Goal: Information Seeking & Learning: Learn about a topic

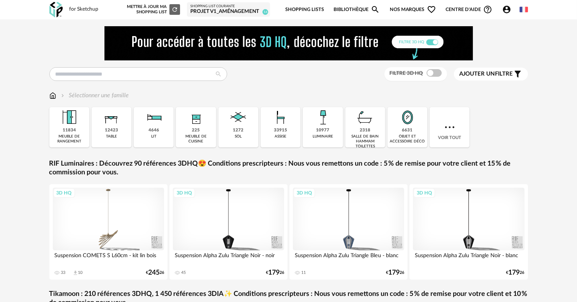
click at [520, 73] on icon "Filter icon" at bounding box center [518, 74] width 9 height 9
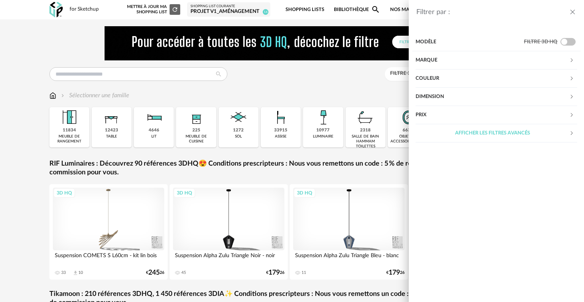
click at [442, 59] on div "Marque" at bounding box center [493, 60] width 154 height 18
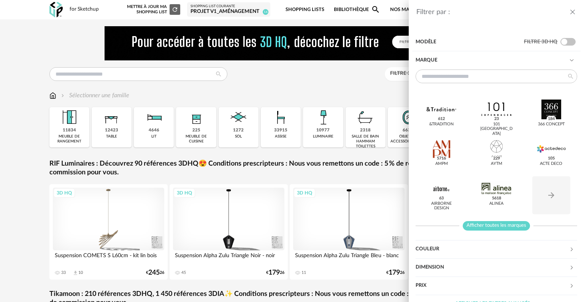
click at [493, 222] on span "Afficher toutes les marques" at bounding box center [496, 226] width 67 height 10
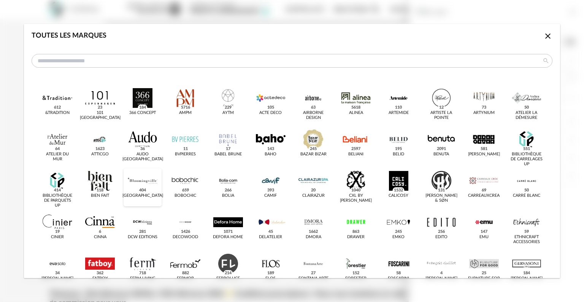
scroll to position [114, 0]
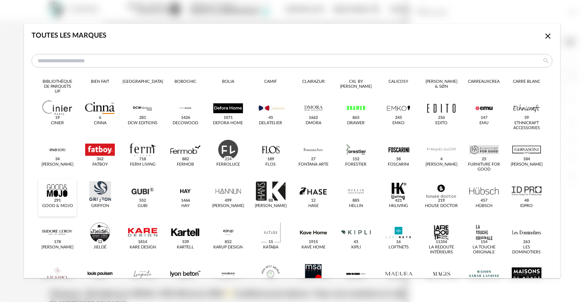
click at [53, 295] on div "dialog" at bounding box center [58, 305] width 30 height 20
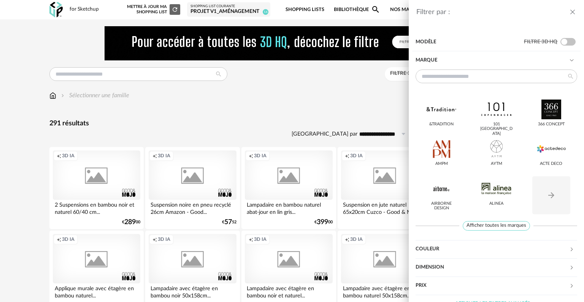
click at [316, 93] on div "Filtrer par : Modèle Filtre 3D HQ Marque &tradition 101 Copenhagen 366 Concept …" at bounding box center [292, 151] width 584 height 302
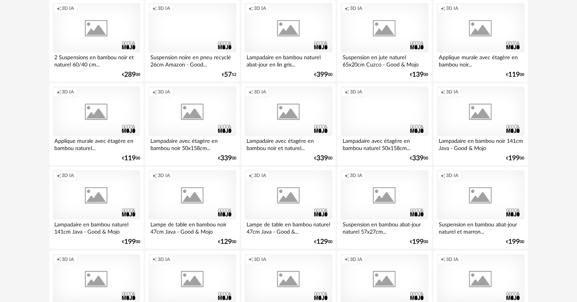
scroll to position [152, 0]
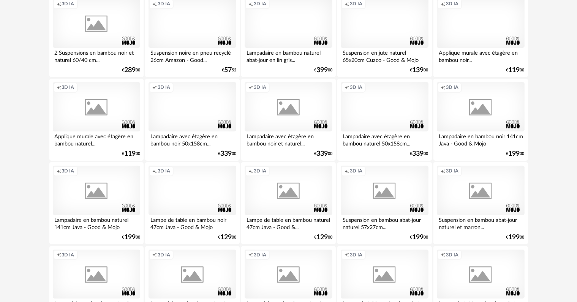
click at [368, 196] on div "Creation icon 3D IA" at bounding box center [384, 190] width 87 height 49
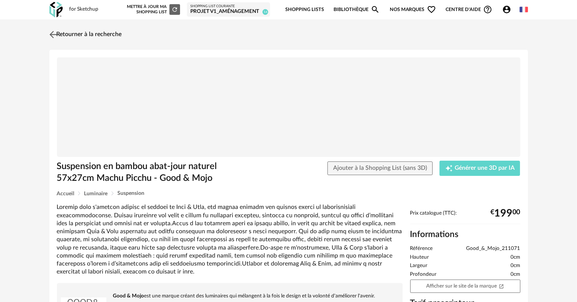
click at [73, 30] on link "Retourner à la recherche" at bounding box center [85, 34] width 75 height 17
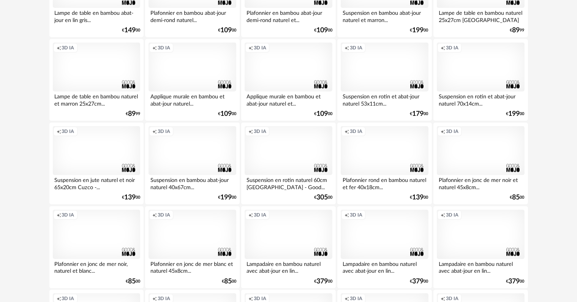
scroll to position [532, 0]
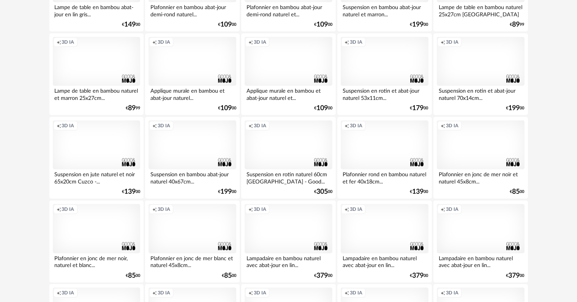
click at [383, 69] on div "Creation icon 3D IA" at bounding box center [384, 61] width 87 height 49
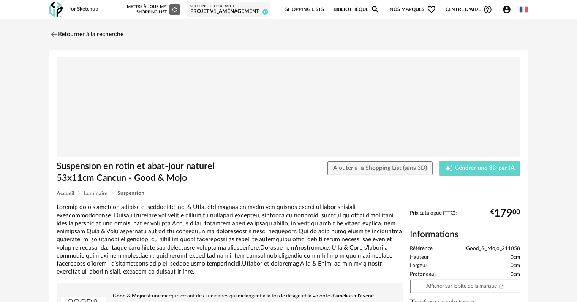
click at [285, 129] on img at bounding box center [289, 107] width 464 height 100
click at [75, 33] on link "Retourner à la recherche" at bounding box center [85, 34] width 75 height 17
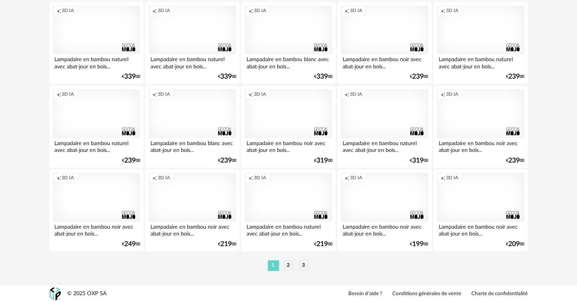
scroll to position [1568, 0]
click at [289, 266] on li "2" at bounding box center [288, 265] width 11 height 11
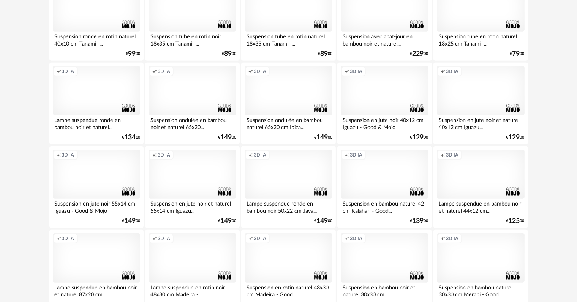
scroll to position [494, 0]
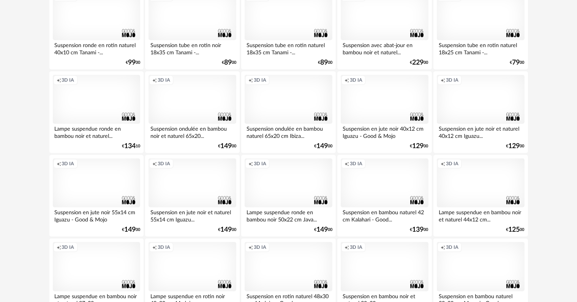
click at [198, 24] on div "Creation icon 3D IA" at bounding box center [192, 15] width 87 height 49
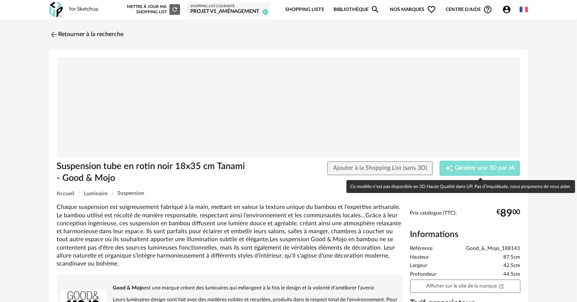
click at [484, 165] on div "Creation icon Générer une 3D par IA" at bounding box center [481, 169] width 70 height 8
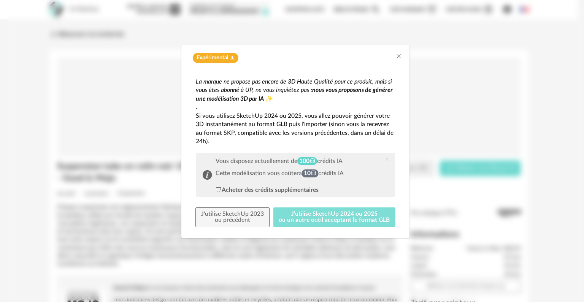
click at [334, 217] on button "J'utilise SketchUp 2024 ou 2025 ou un autre outil acceptant le format GLB" at bounding box center [334, 218] width 122 height 20
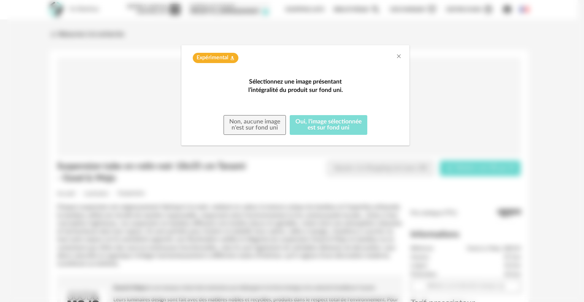
click at [332, 135] on button "Oui, l'image sélectionnée est sur fond uni" at bounding box center [329, 125] width 78 height 20
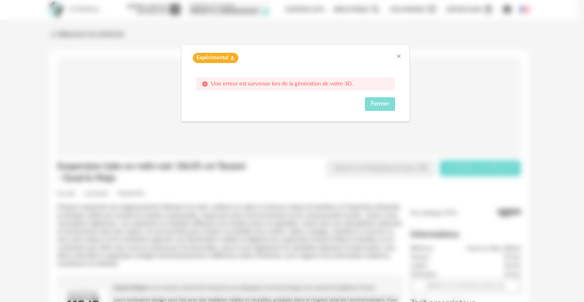
click at [380, 105] on span "Fermer" at bounding box center [380, 104] width 19 height 6
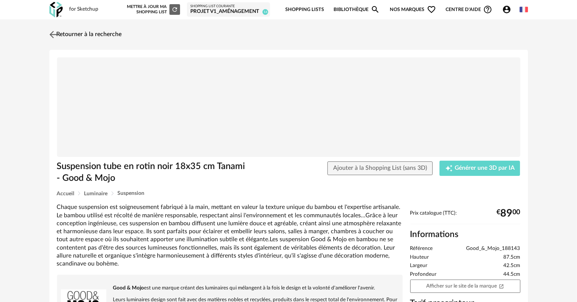
click at [116, 35] on link "Retourner à la recherche" at bounding box center [85, 34] width 75 height 17
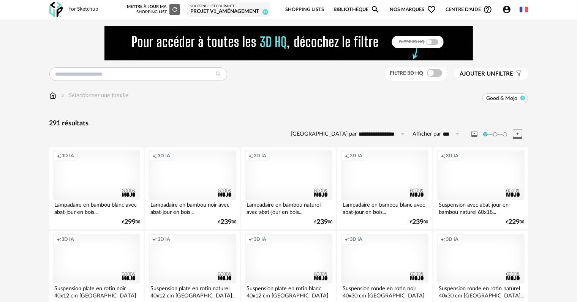
click at [524, 98] on icon at bounding box center [522, 97] width 5 height 5
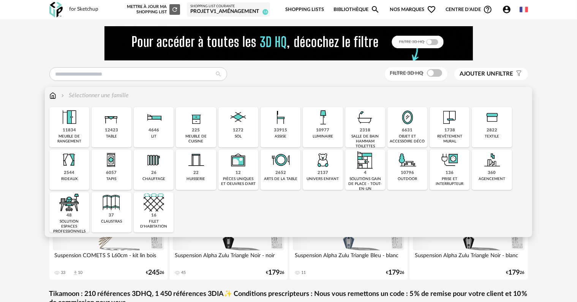
click at [415, 133] on div "6631 objet et accessoire déco" at bounding box center [408, 127] width 40 height 40
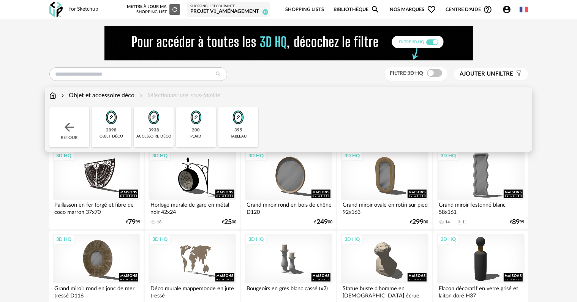
click at [67, 124] on img at bounding box center [69, 128] width 14 height 14
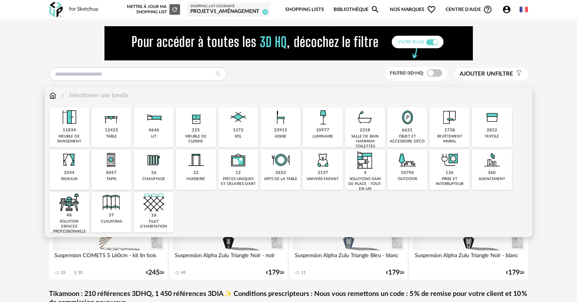
click at [326, 136] on div "luminaire" at bounding box center [323, 136] width 21 height 5
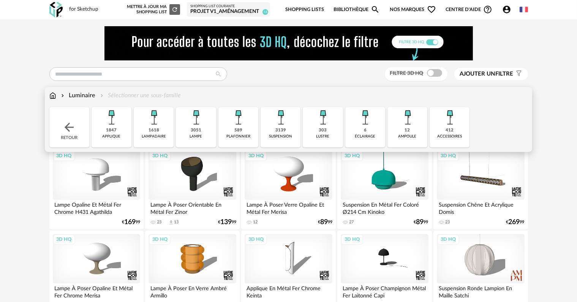
click at [288, 135] on div "suspension" at bounding box center [280, 136] width 23 height 5
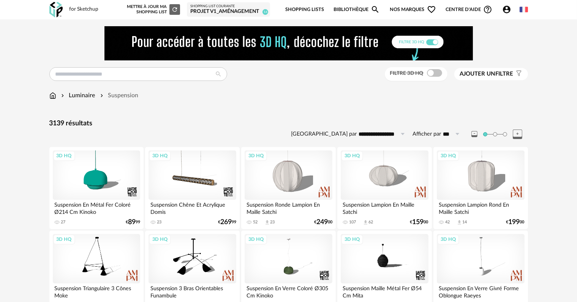
click at [506, 72] on span "Ajouter un filtre" at bounding box center [487, 74] width 54 height 8
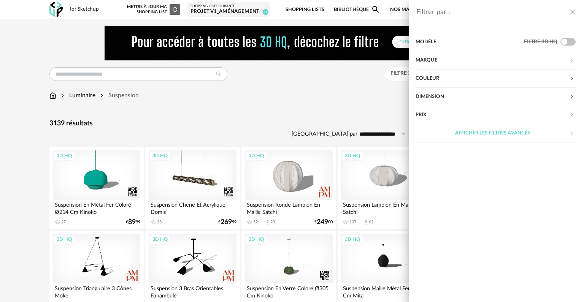
click at [444, 60] on div "Marque" at bounding box center [493, 60] width 154 height 18
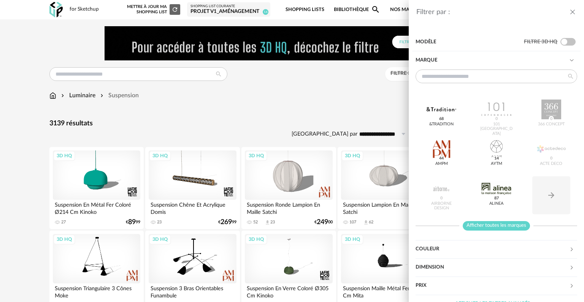
click at [513, 226] on span "Afficher toutes les marques" at bounding box center [496, 226] width 67 height 10
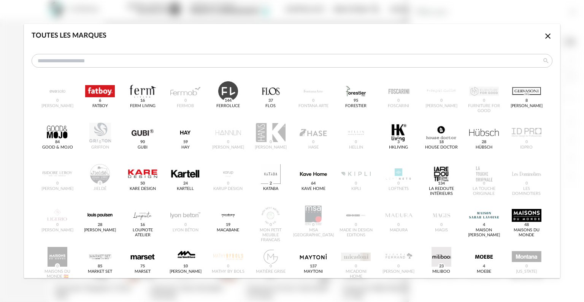
scroll to position [152, 0]
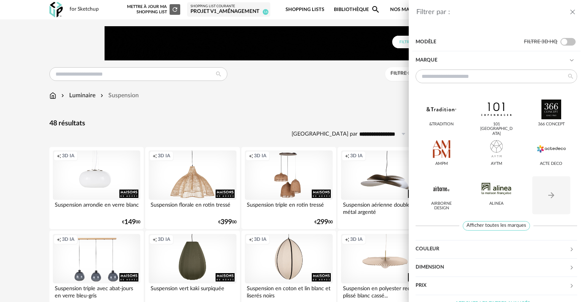
click at [262, 112] on div "Filtrer par : Modèle Filtre 3D HQ Marque &tradition 101 [GEOGRAPHIC_DATA] 366 C…" at bounding box center [292, 151] width 584 height 302
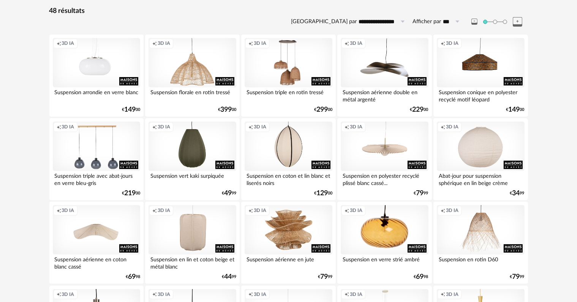
scroll to position [114, 0]
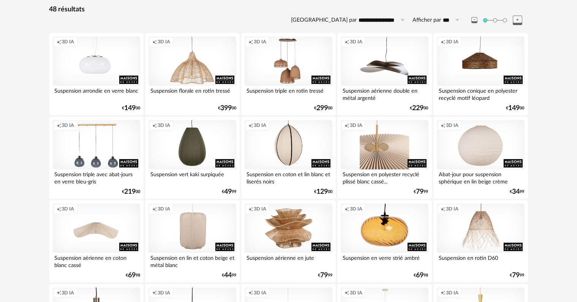
click at [391, 146] on div "Creation icon 3D IA" at bounding box center [384, 144] width 87 height 49
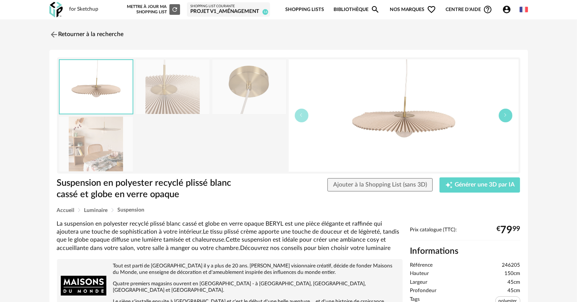
click at [504, 114] on icon "button" at bounding box center [506, 115] width 5 height 5
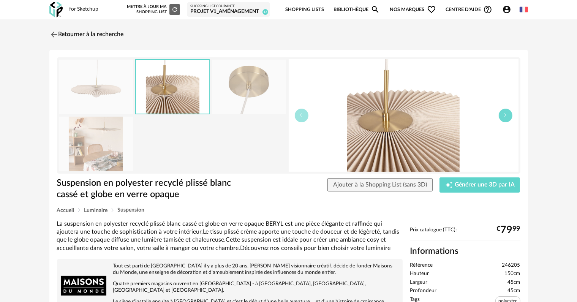
click at [504, 114] on icon "button" at bounding box center [506, 115] width 5 height 5
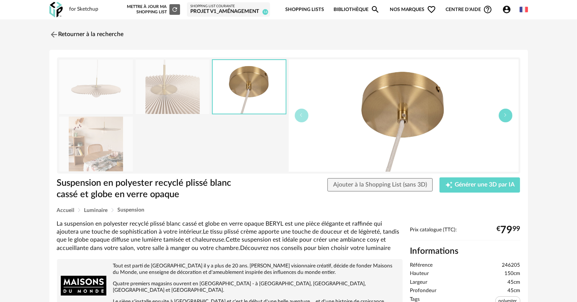
click at [504, 114] on icon "button" at bounding box center [506, 115] width 5 height 5
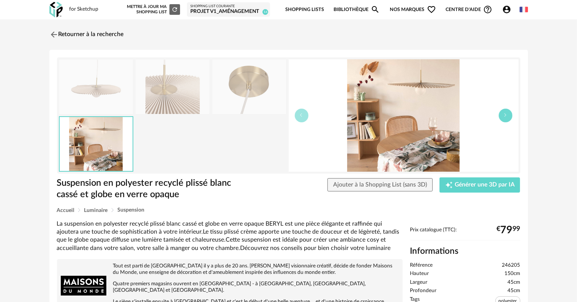
click at [504, 114] on icon "button" at bounding box center [506, 115] width 5 height 5
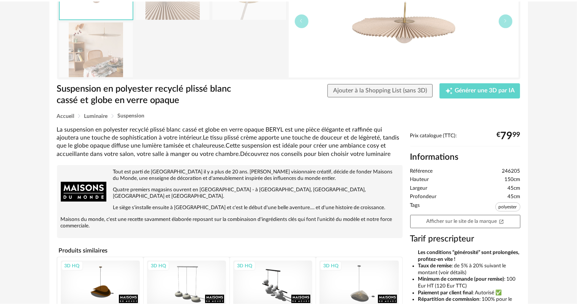
scroll to position [38, 0]
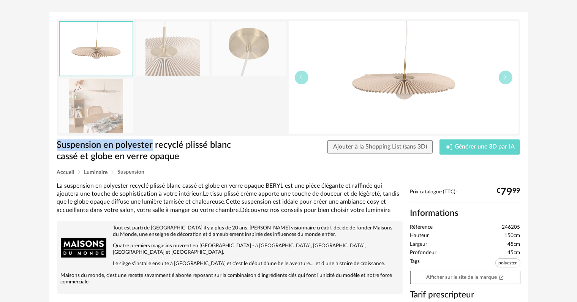
drag, startPoint x: 58, startPoint y: 143, endPoint x: 152, endPoint y: 140, distance: 93.9
click at [152, 140] on h1 "Suspension en polyester recyclé plissé blanc cassé et globe en verre opaque" at bounding box center [151, 151] width 189 height 23
copy h1 "Suspension en polyester"
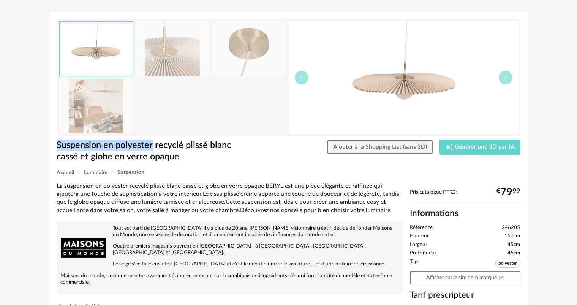
click at [173, 69] on img at bounding box center [173, 49] width 74 height 54
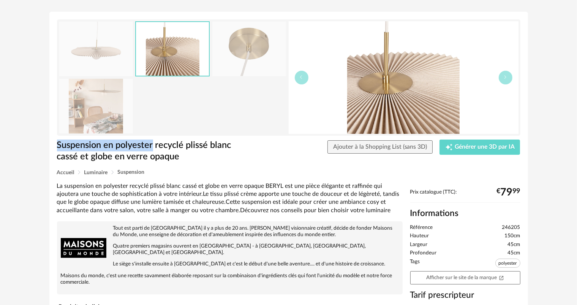
click at [95, 103] on img at bounding box center [96, 106] width 74 height 54
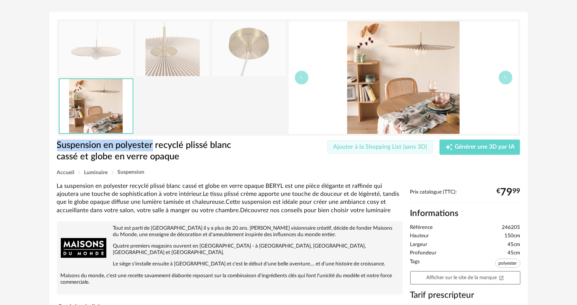
click at [406, 146] on span "Ajouter à la Shopping List (sans 3D)" at bounding box center [380, 147] width 94 height 6
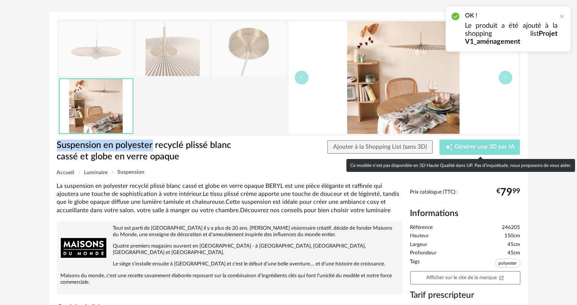
click at [463, 147] on span "Générer une 3D par IA" at bounding box center [485, 147] width 60 height 6
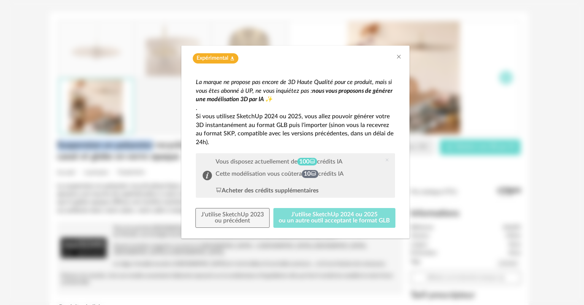
click at [316, 217] on button "J'utilise SketchUp 2024 ou 2025 ou un autre outil acceptant le format GLB" at bounding box center [334, 218] width 122 height 20
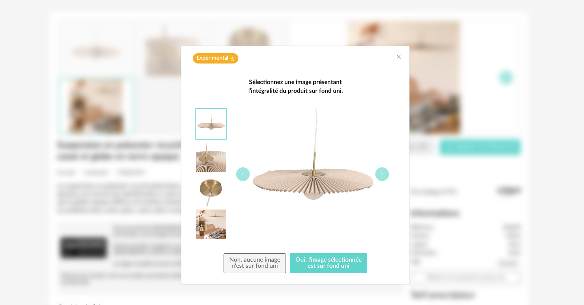
click at [211, 57] on span "Expérimental" at bounding box center [213, 58] width 32 height 7
click at [233, 58] on icon "Flask icon" at bounding box center [231, 59] width 3 height 4
click at [328, 263] on button "Oui, l'image sélectionnée est sur fond uni" at bounding box center [329, 263] width 78 height 20
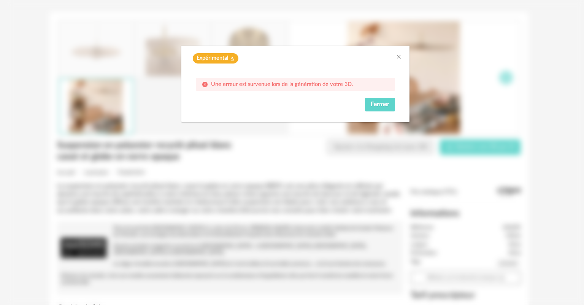
click at [207, 84] on icon "dialog" at bounding box center [205, 84] width 6 height 6
click at [371, 106] on span "Fermer" at bounding box center [380, 104] width 19 height 6
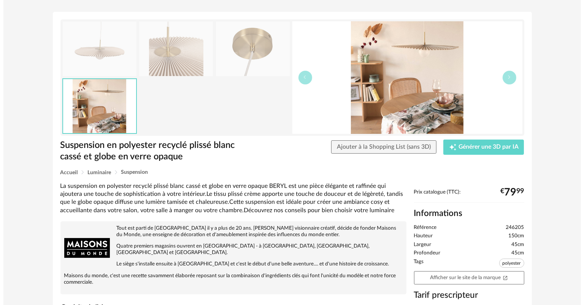
scroll to position [0, 0]
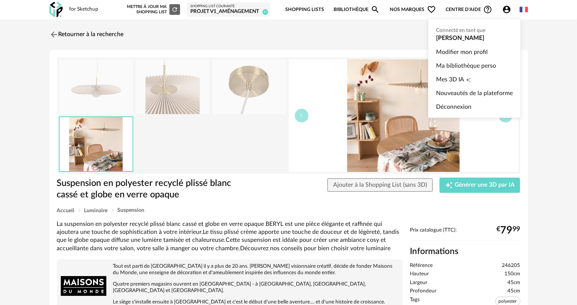
click at [507, 8] on icon "Account Circle icon" at bounding box center [507, 9] width 9 height 9
click at [455, 79] on span "Mes 3D IA" at bounding box center [450, 80] width 28 height 14
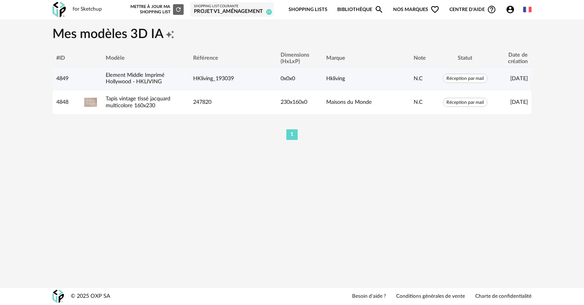
click at [211, 79] on span "HKliving_193039" at bounding box center [213, 79] width 41 height 6
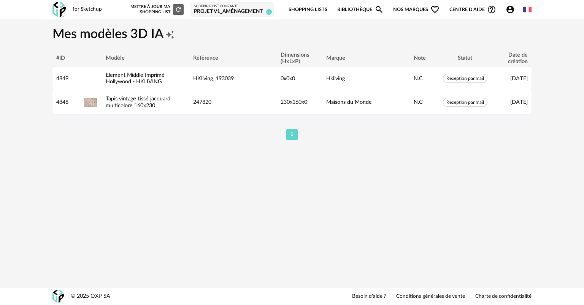
click at [151, 6] on div "Mettre à jour ma Shopping List Refresh icon" at bounding box center [156, 9] width 55 height 11
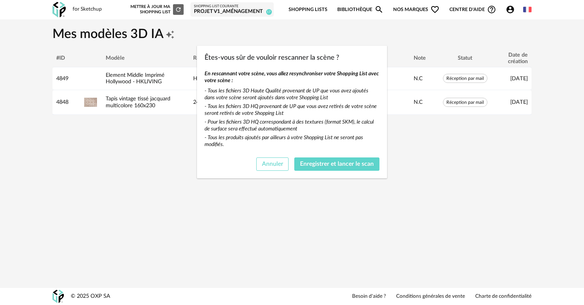
click at [272, 164] on span "Annuler" at bounding box center [272, 164] width 21 height 6
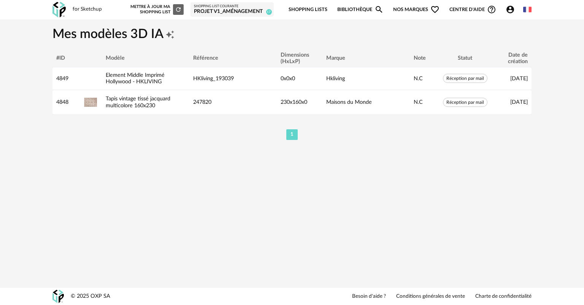
click at [59, 8] on img at bounding box center [58, 10] width 13 height 16
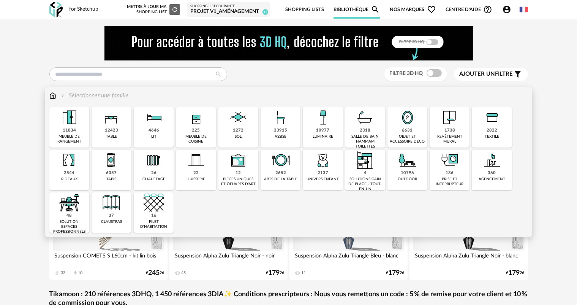
click at [326, 131] on div "10977" at bounding box center [322, 131] width 13 height 6
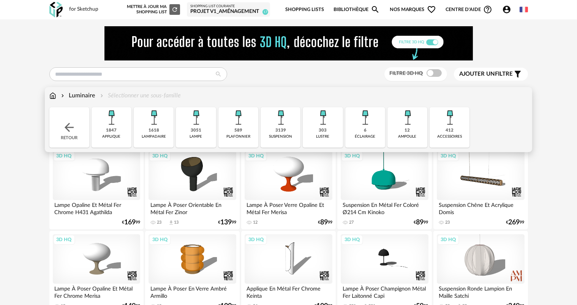
click at [274, 136] on div "suspension" at bounding box center [280, 136] width 23 height 5
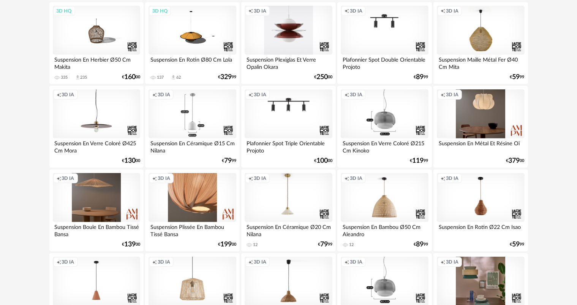
scroll to position [494, 0]
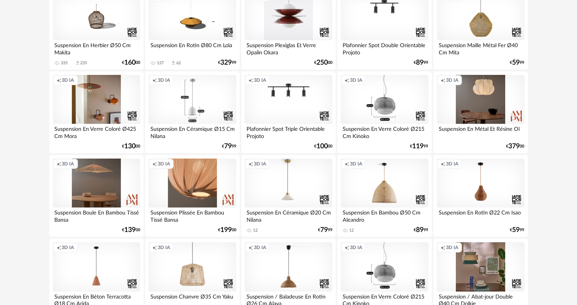
click at [93, 97] on div "Creation icon 3D IA" at bounding box center [96, 99] width 87 height 49
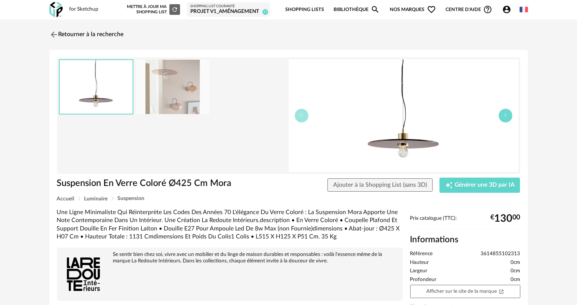
click at [505, 113] on icon "button" at bounding box center [506, 115] width 5 height 5
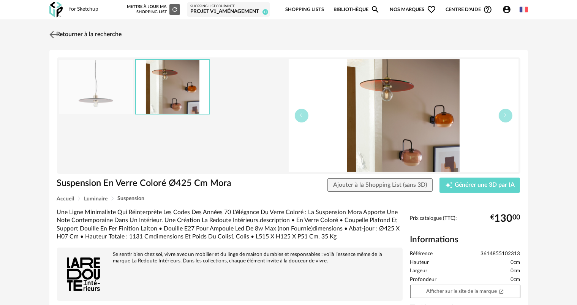
click at [66, 35] on link "Retourner à la recherche" at bounding box center [85, 34] width 75 height 17
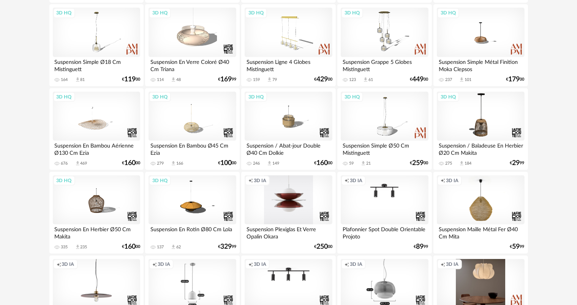
scroll to position [228, 0]
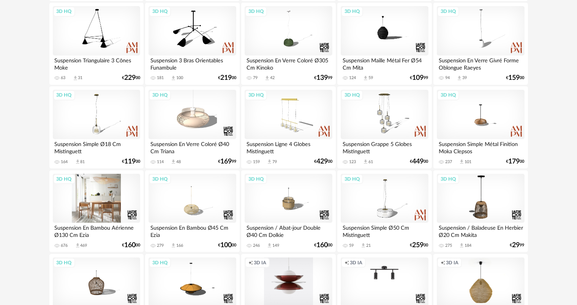
click at [96, 208] on div "3D HQ" at bounding box center [96, 198] width 87 height 49
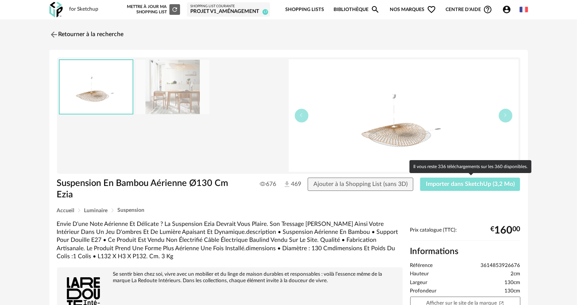
click at [464, 183] on span "Importer dans SketchUp (3,2 Mo)" at bounding box center [470, 184] width 89 height 6
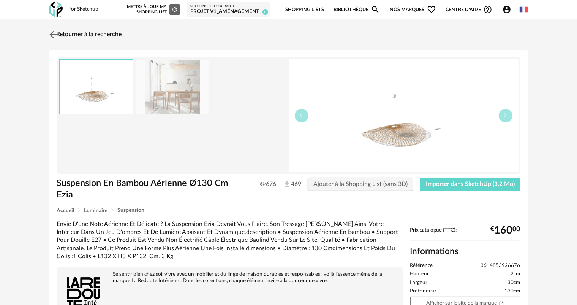
click at [93, 34] on link "Retourner à la recherche" at bounding box center [85, 34] width 75 height 17
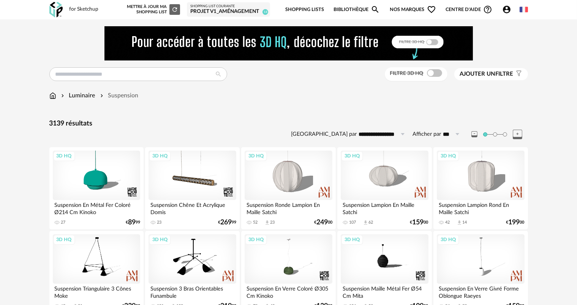
click at [483, 74] on span "Ajouter un" at bounding box center [478, 74] width 36 height 6
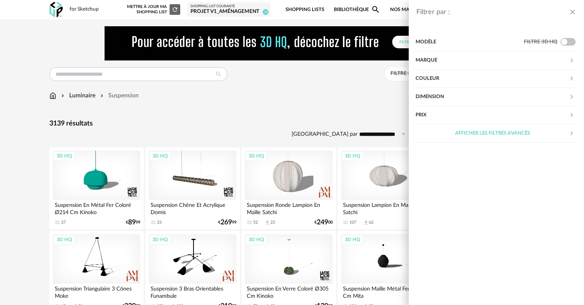
click at [467, 61] on div "Marque" at bounding box center [493, 60] width 154 height 18
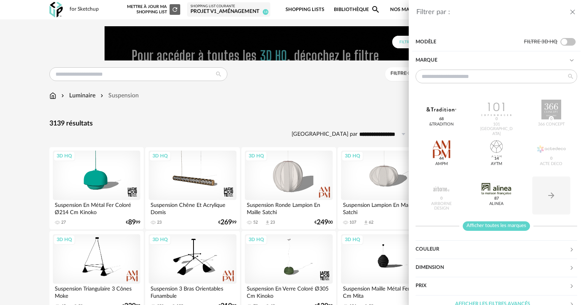
click at [495, 224] on span "Afficher toutes les marques" at bounding box center [496, 226] width 67 height 10
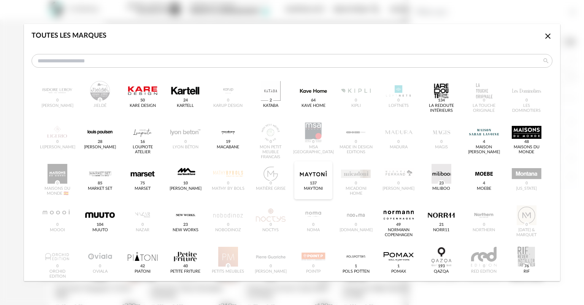
scroll to position [266, 0]
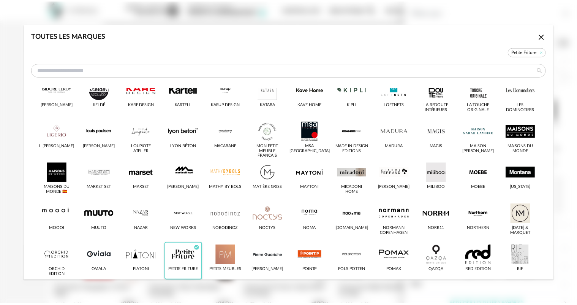
scroll to position [275, 0]
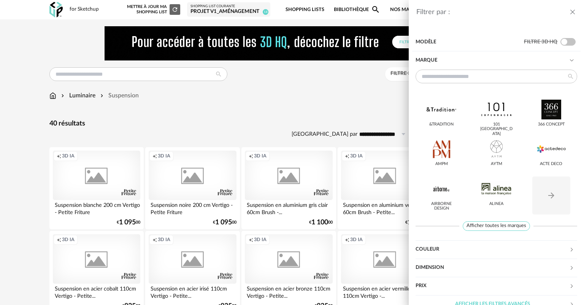
click at [269, 106] on div "Filtrer par : Modèle Filtre 3D HQ Marque &tradition 101 [GEOGRAPHIC_DATA] 366 C…" at bounding box center [292, 152] width 584 height 305
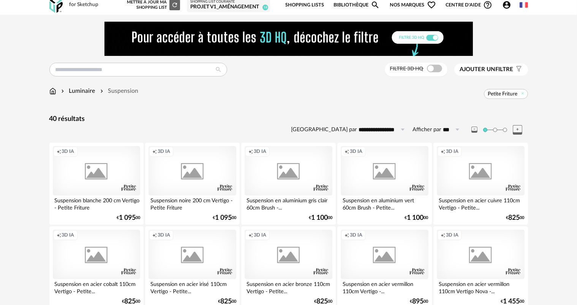
scroll to position [0, 0]
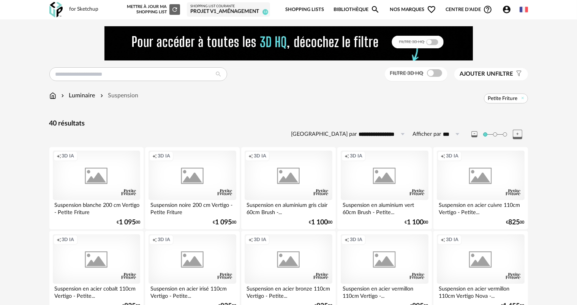
click at [509, 75] on span "Ajouter un filtre" at bounding box center [487, 74] width 54 height 8
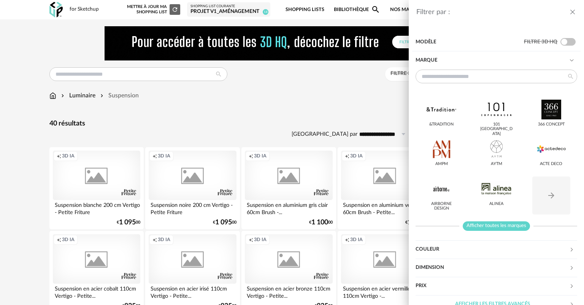
click at [498, 225] on span "Afficher toutes les marques" at bounding box center [496, 226] width 67 height 10
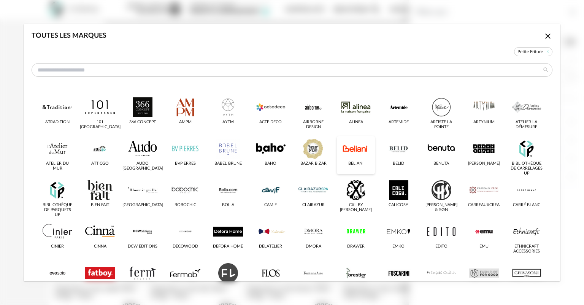
click at [359, 144] on div "dialog" at bounding box center [356, 149] width 30 height 20
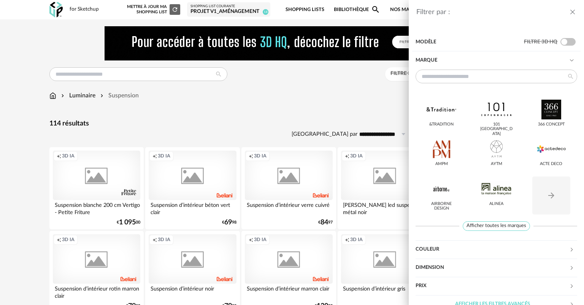
click at [266, 108] on div "Filtrer par : Modèle Filtre 3D HQ Marque &tradition 101 [GEOGRAPHIC_DATA] 366 C…" at bounding box center [292, 152] width 584 height 305
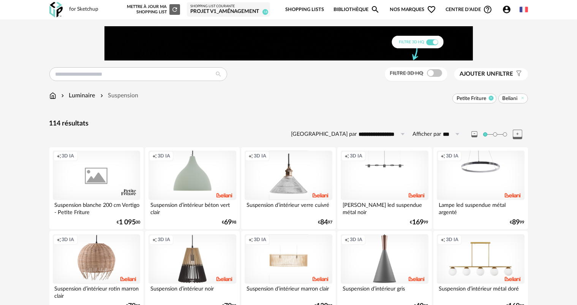
click at [492, 99] on icon at bounding box center [491, 97] width 5 height 5
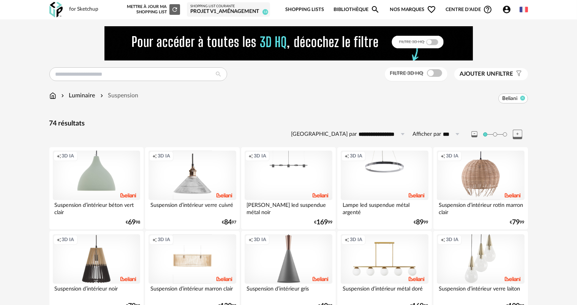
click at [525, 100] on icon at bounding box center [522, 97] width 5 height 5
click at [510, 70] on span "Ajouter un filtre" at bounding box center [487, 74] width 54 height 8
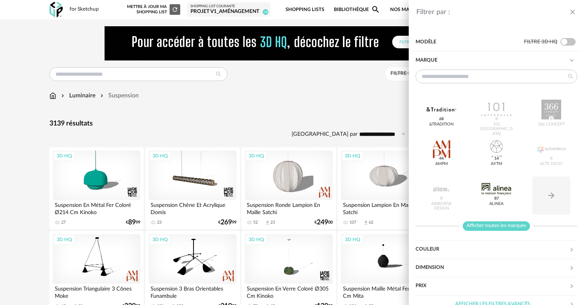
click at [495, 228] on span "Afficher toutes les marques" at bounding box center [496, 226] width 67 height 10
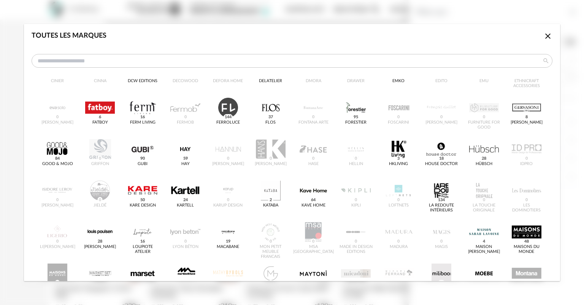
scroll to position [190, 0]
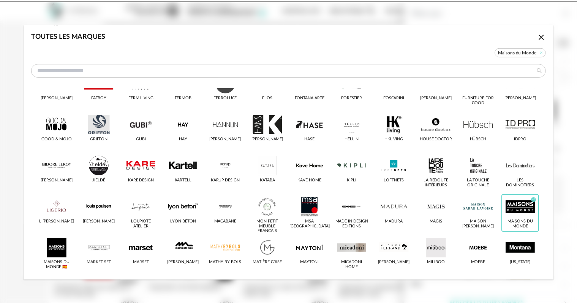
scroll to position [199, 0]
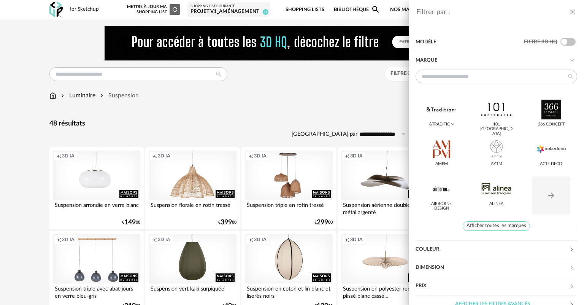
click at [300, 105] on div "Filtrer par : Modèle Filtre 3D HQ Marque &tradition 101 [GEOGRAPHIC_DATA] 366 C…" at bounding box center [292, 152] width 584 height 305
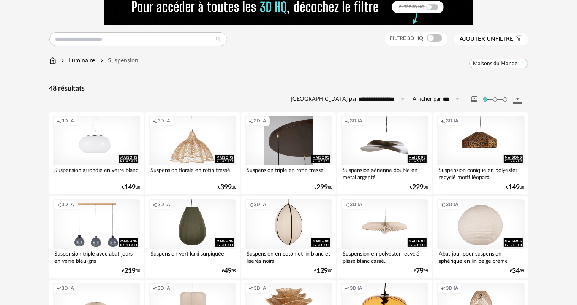
scroll to position [76, 0]
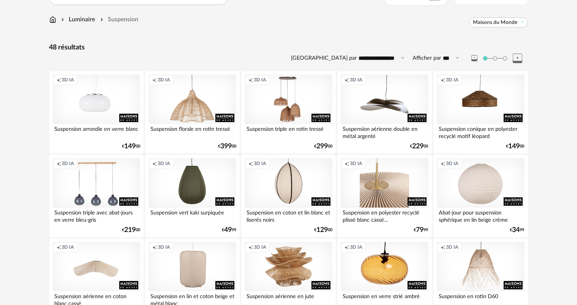
click at [379, 180] on div "Creation icon 3D IA" at bounding box center [384, 182] width 87 height 49
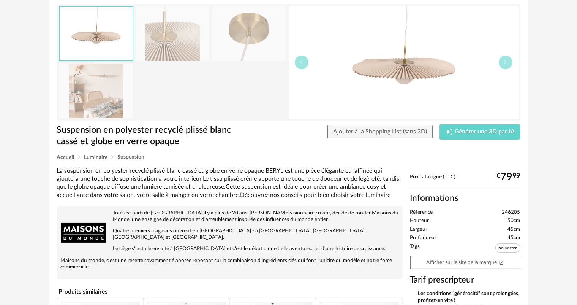
scroll to position [152, 0]
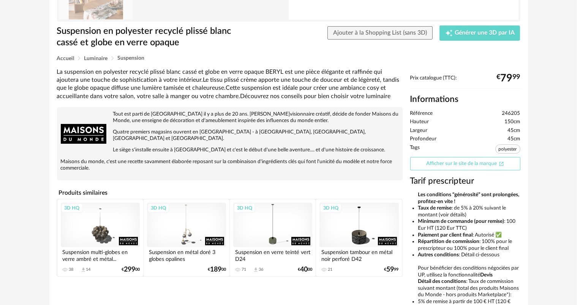
click at [470, 163] on link "Afficher sur le site de la marque Open In New icon" at bounding box center [466, 163] width 110 height 13
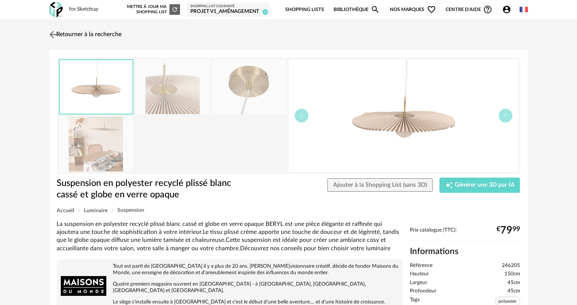
click at [71, 33] on link "Retourner à la recherche" at bounding box center [85, 34] width 75 height 17
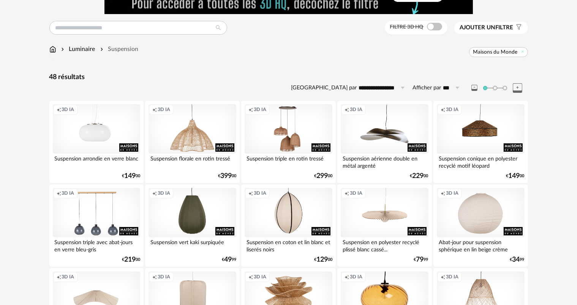
scroll to position [38, 0]
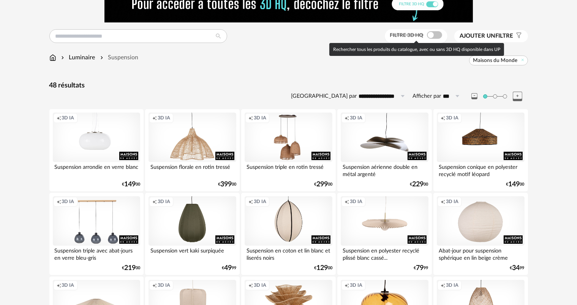
click at [435, 34] on span at bounding box center [434, 35] width 15 height 8
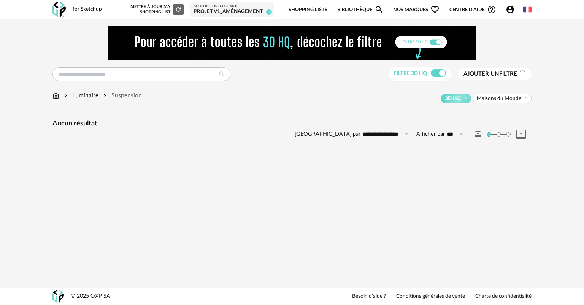
click at [434, 43] on img at bounding box center [292, 43] width 369 height 34
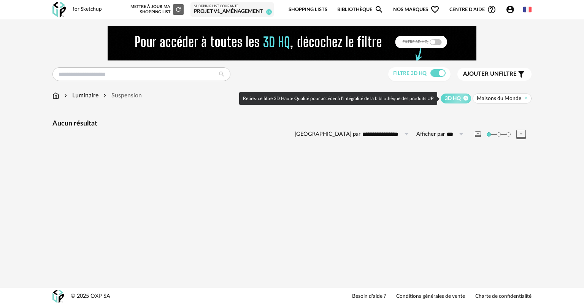
click at [466, 98] on icon at bounding box center [465, 97] width 5 height 5
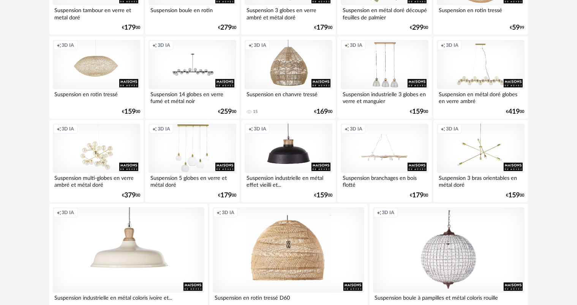
scroll to position [746, 0]
